Goal: Information Seeking & Learning: Learn about a topic

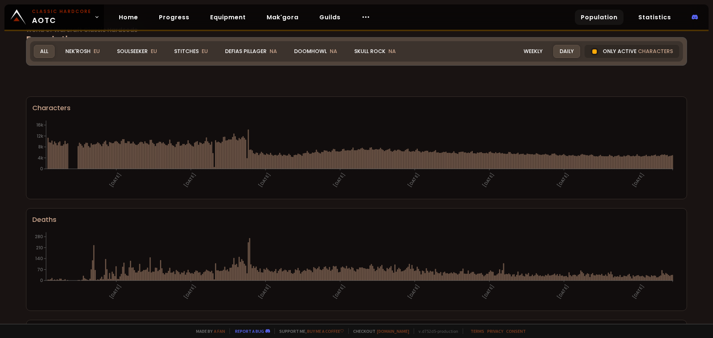
scroll to position [37, 0]
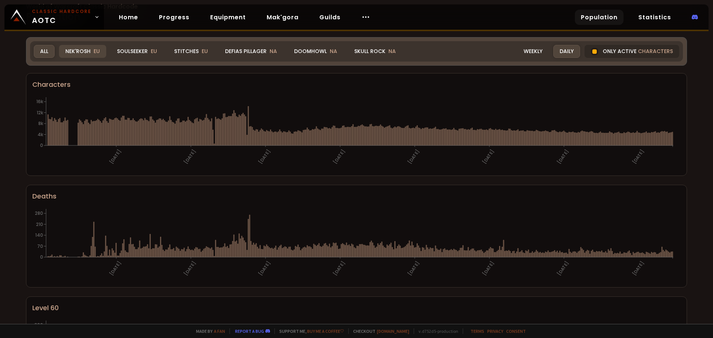
click at [80, 48] on div "Nek'Rosh EU" at bounding box center [82, 51] width 47 height 13
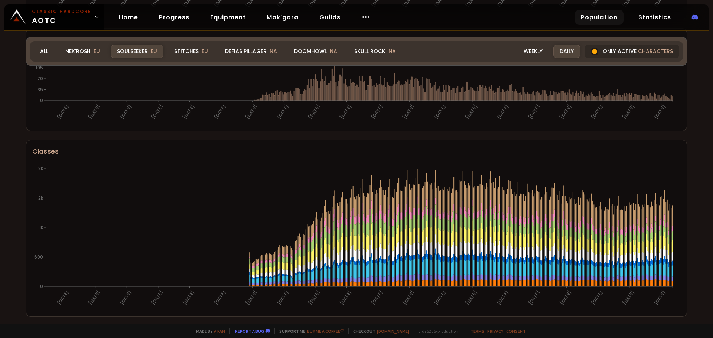
scroll to position [271, 0]
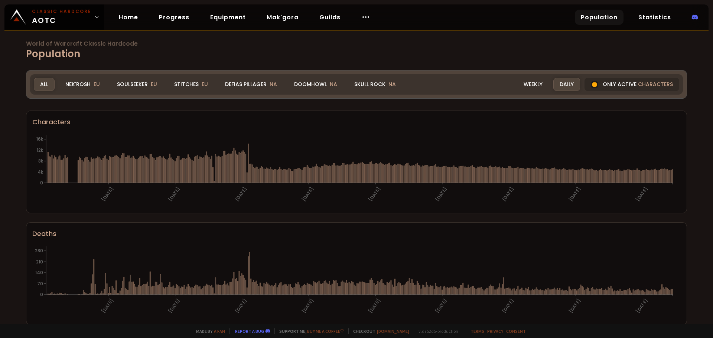
drag, startPoint x: 135, startPoint y: 87, endPoint x: 56, endPoint y: 125, distance: 87.8
click at [135, 87] on div "Soulseeker EU" at bounding box center [137, 84] width 53 height 13
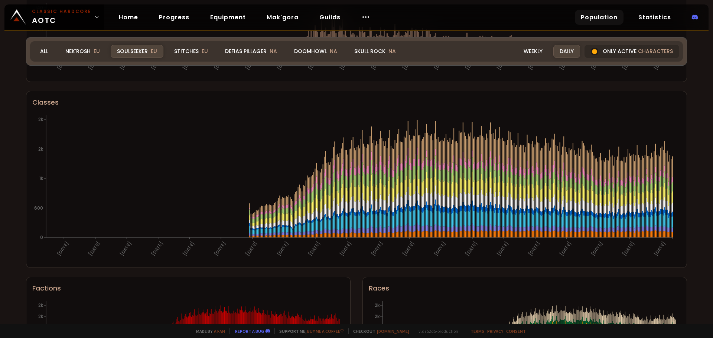
scroll to position [308, 0]
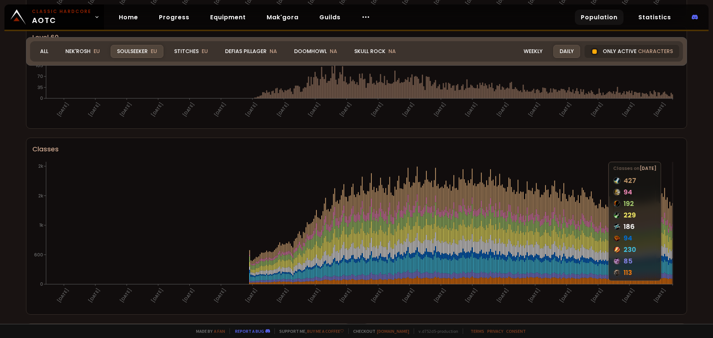
click at [672, 235] on icon at bounding box center [672, 233] width 1 height 9
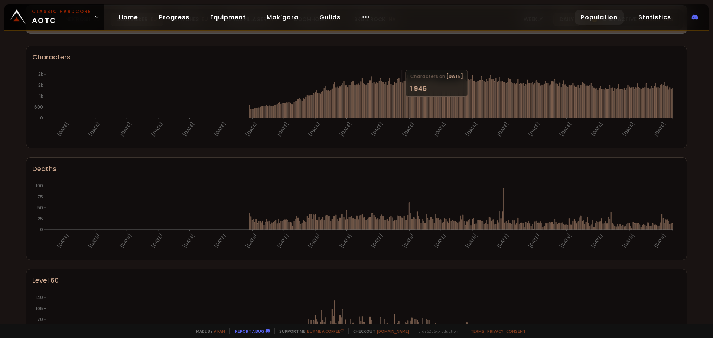
scroll to position [0, 0]
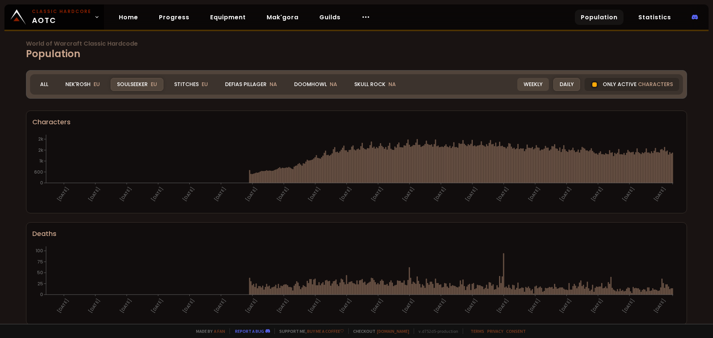
click at [528, 85] on div "Weekly" at bounding box center [533, 84] width 32 height 13
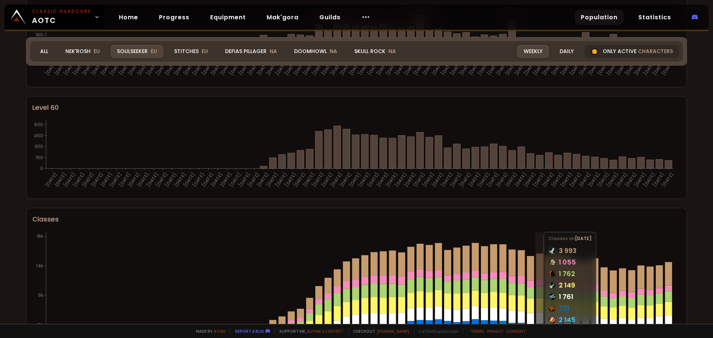
scroll to position [371, 0]
